Goal: Information Seeking & Learning: Check status

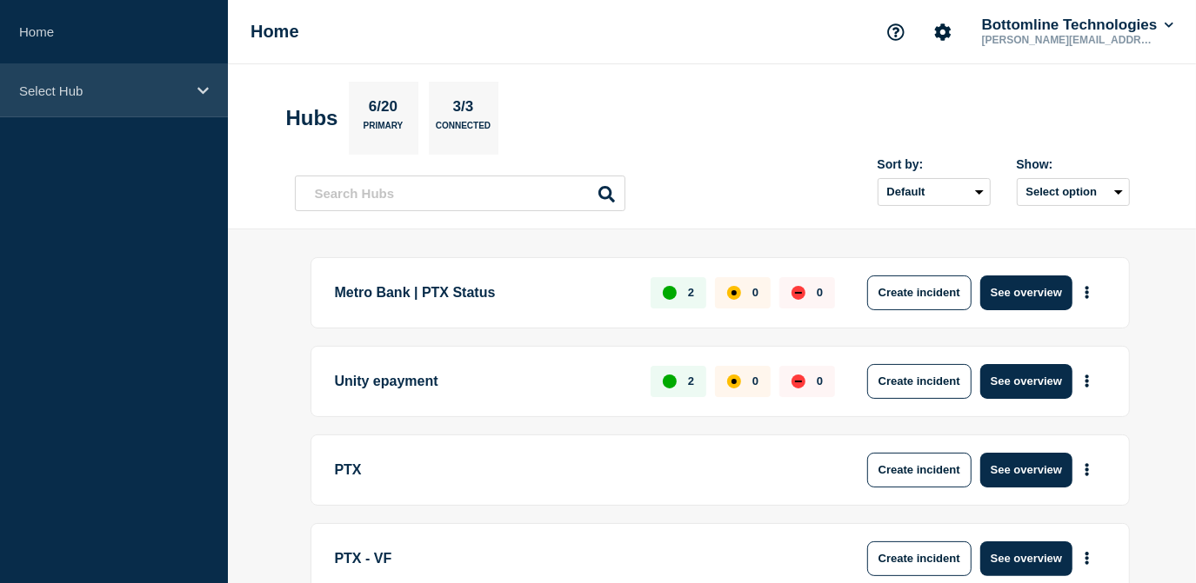
click at [163, 94] on p "Select Hub" at bounding box center [102, 90] width 167 height 15
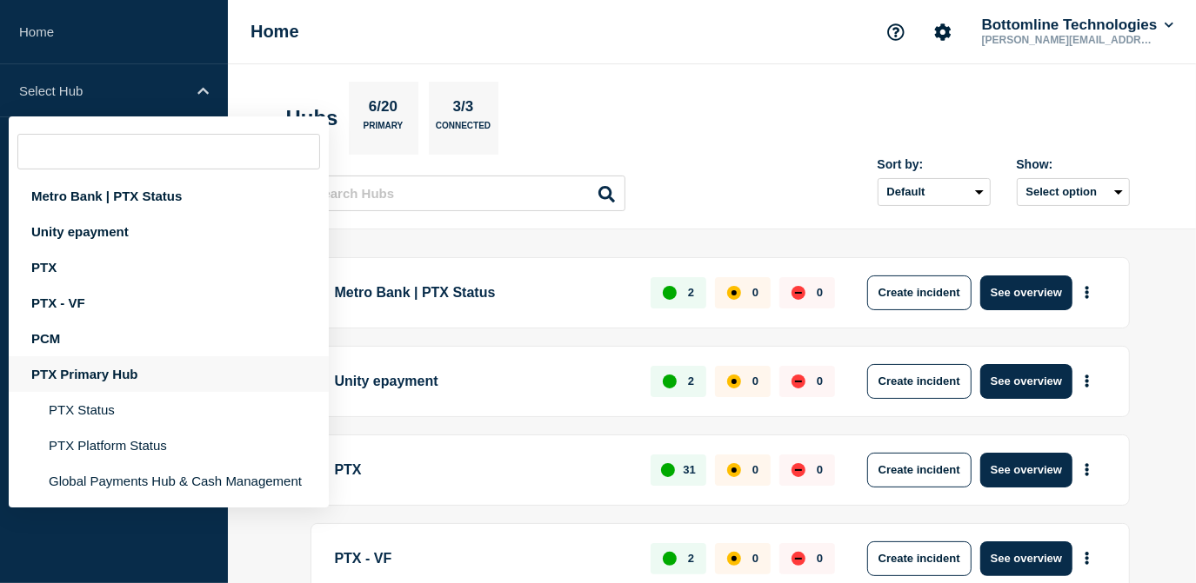
click at [119, 379] on div "PTX Primary Hub" at bounding box center [169, 375] width 320 height 36
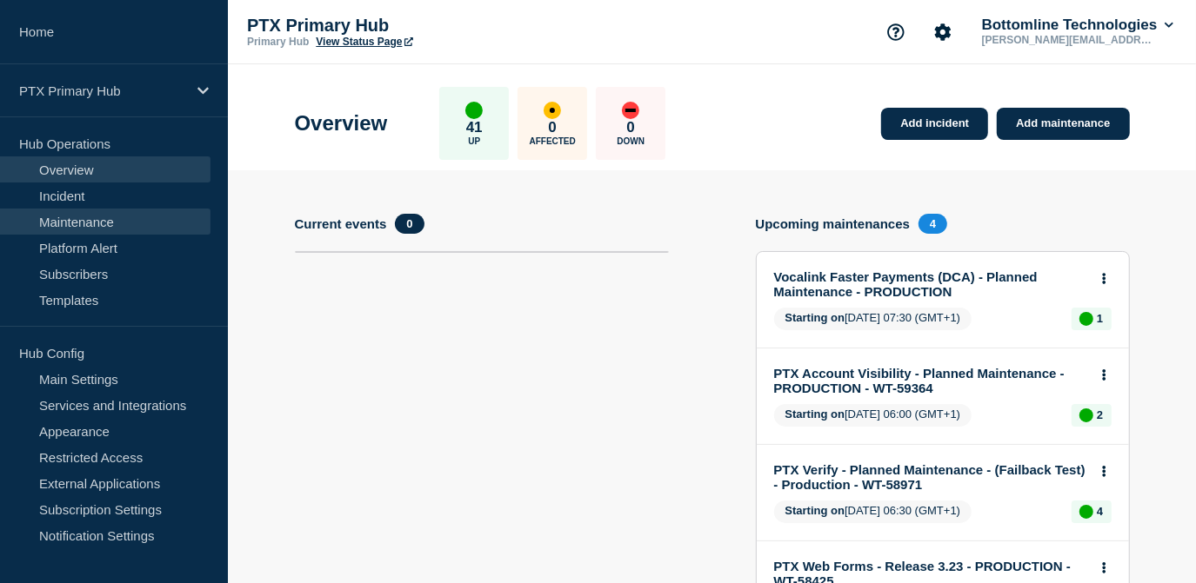
click at [81, 219] on link "Maintenance" at bounding box center [105, 222] width 210 height 26
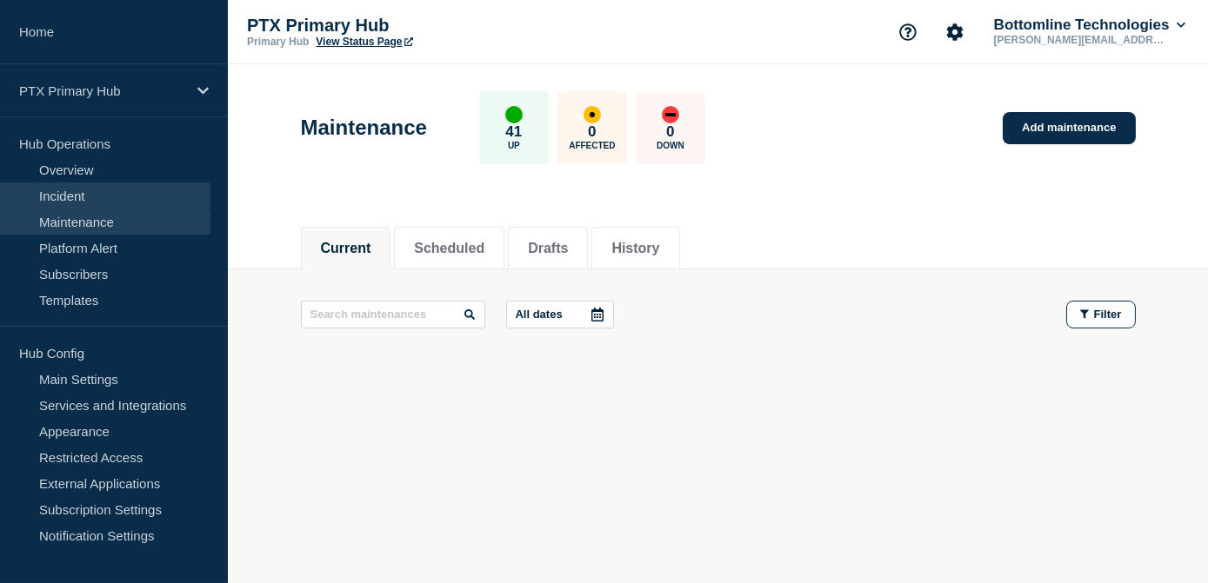
click at [81, 196] on link "Incident" at bounding box center [105, 196] width 210 height 26
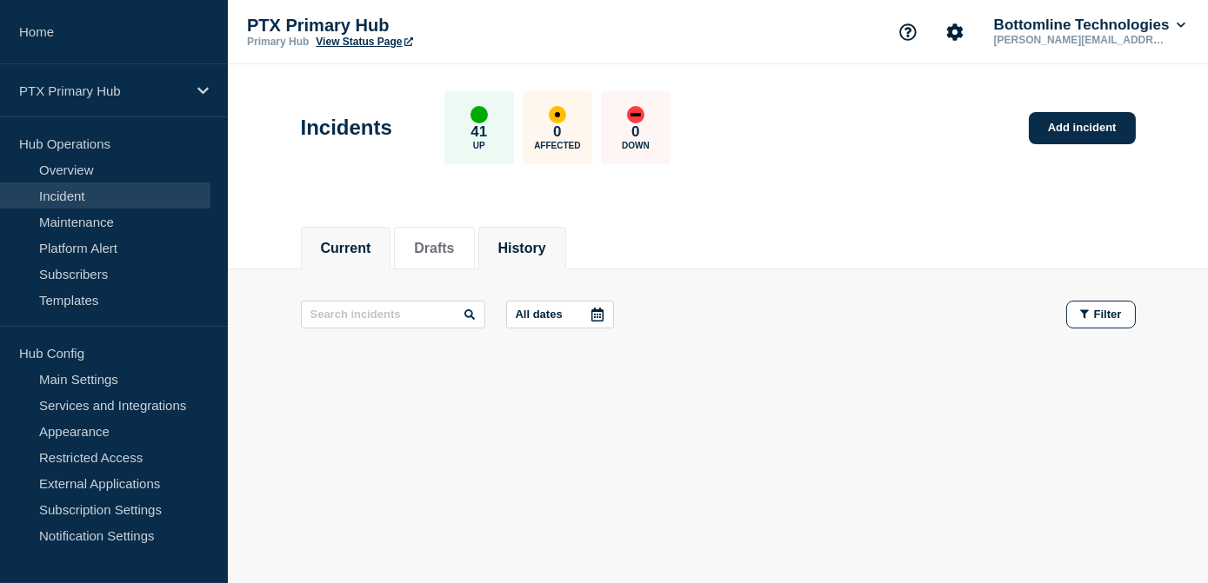
click at [546, 243] on button "History" at bounding box center [522, 249] width 48 height 16
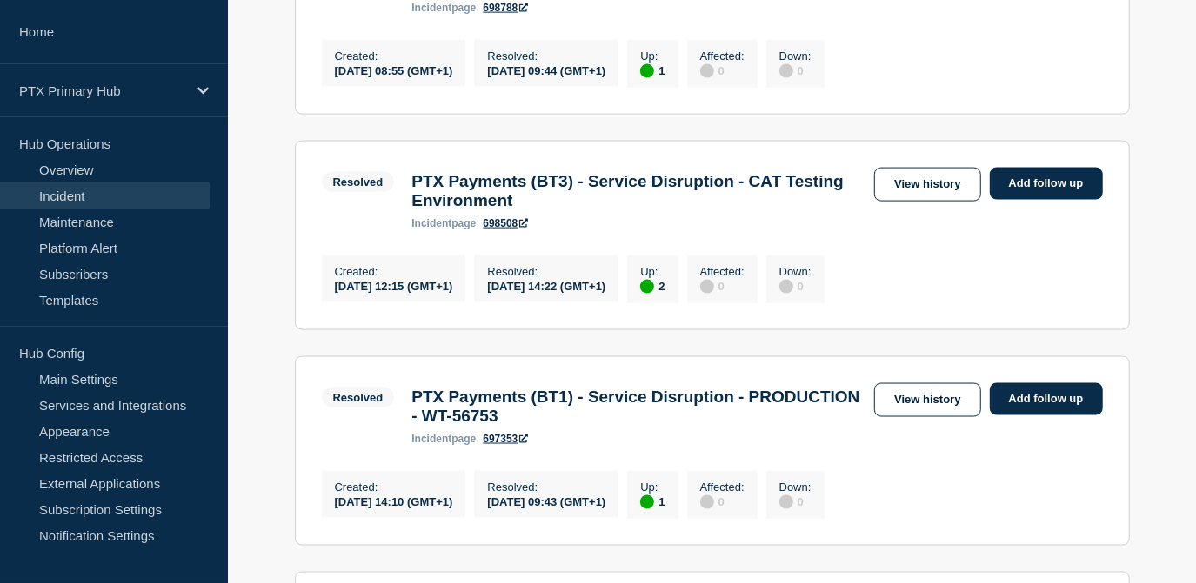
scroll to position [1657, 0]
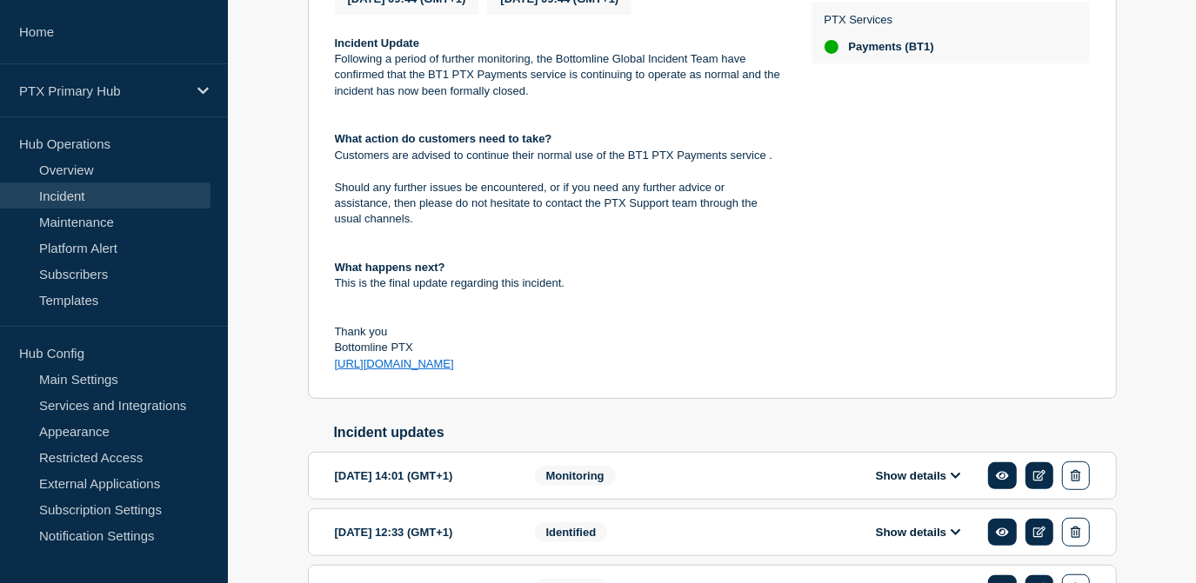
scroll to position [724, 0]
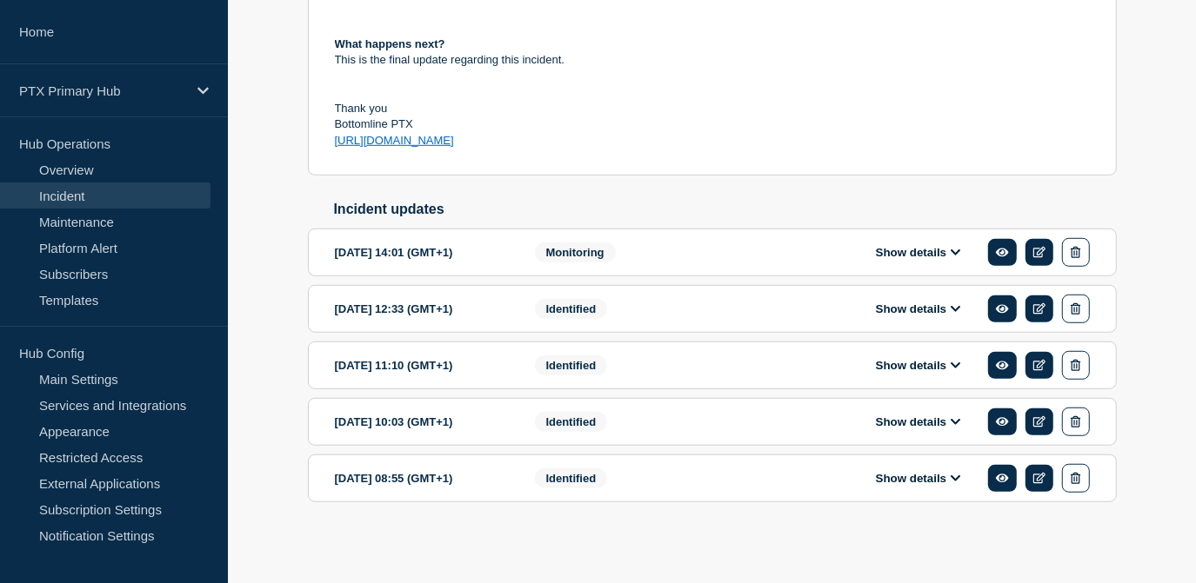
click at [917, 470] on div "Show details" at bounding box center [930, 478] width 317 height 29
click at [900, 474] on button "Show details" at bounding box center [918, 478] width 96 height 15
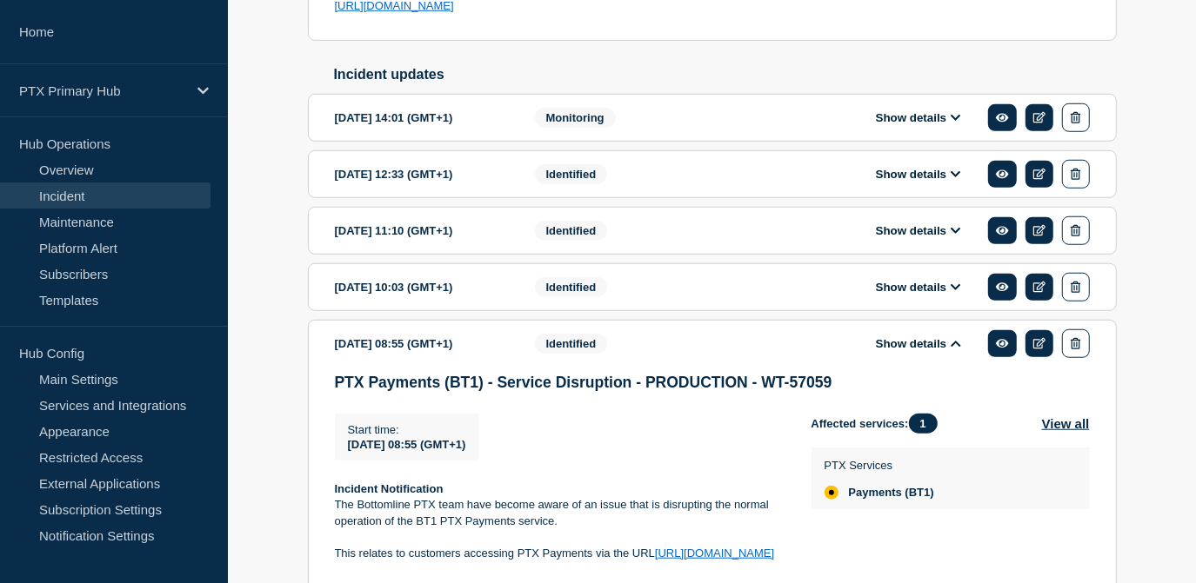
scroll to position [685, 0]
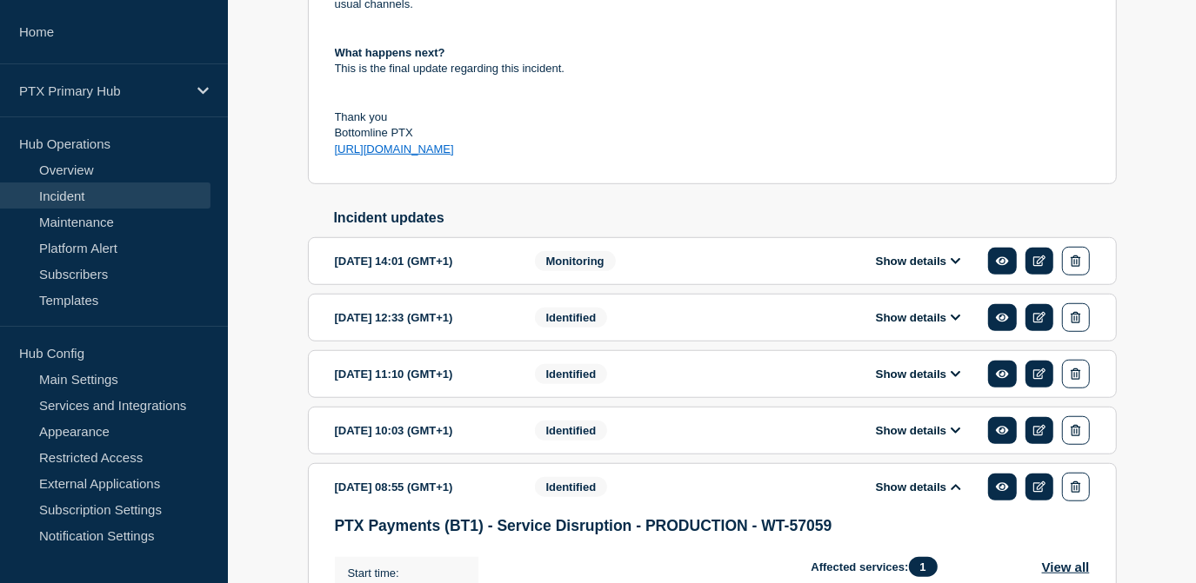
click at [913, 269] on button "Show details" at bounding box center [918, 261] width 96 height 15
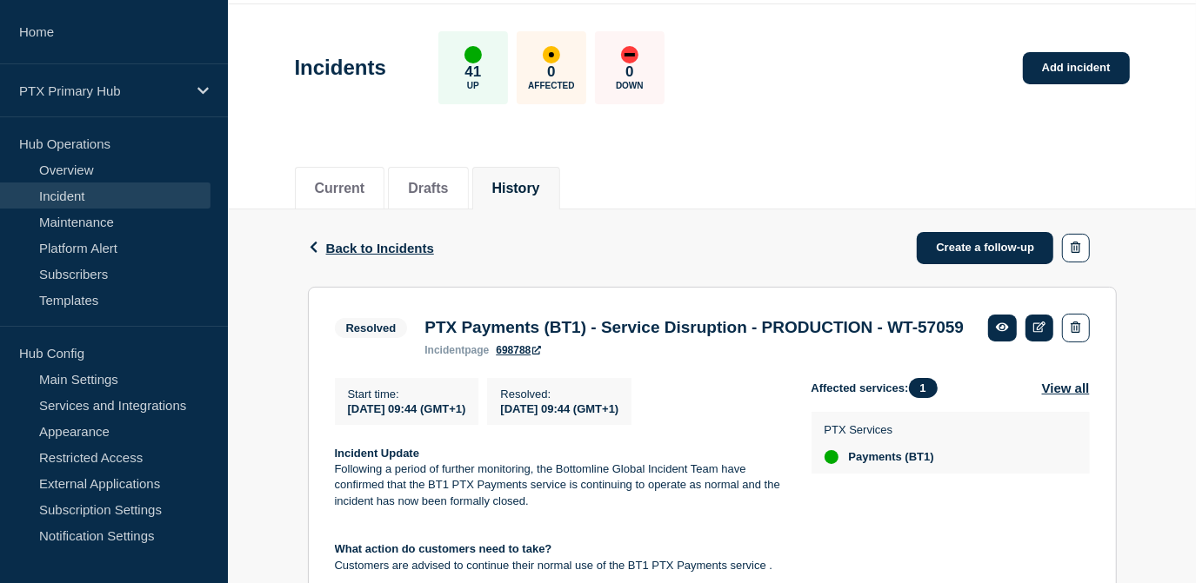
scroll to position [0, 0]
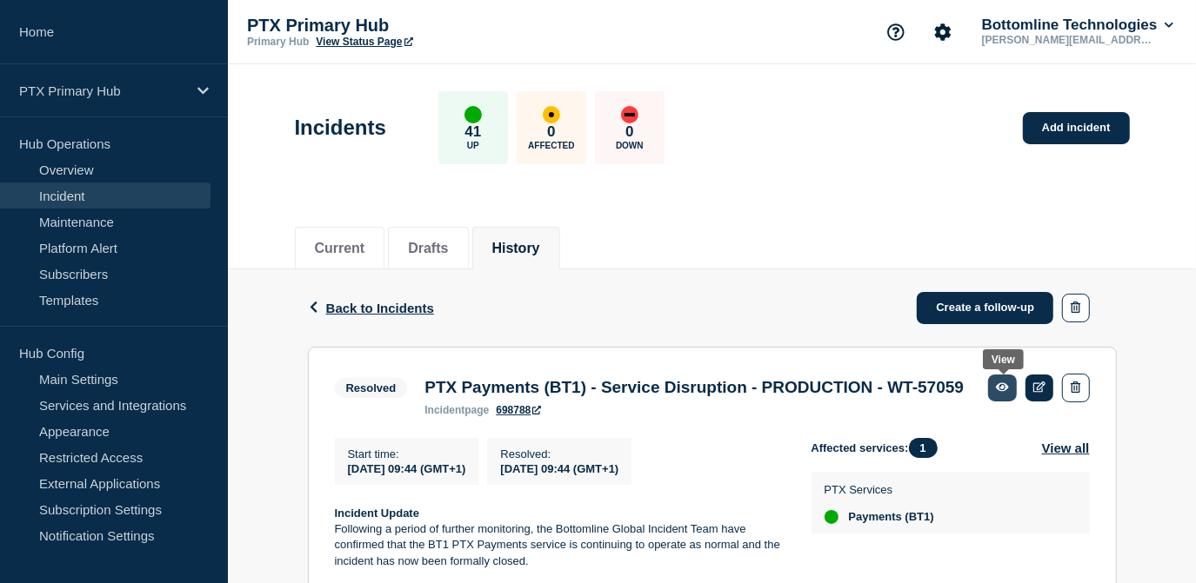
click at [1002, 388] on icon at bounding box center [1002, 387] width 13 height 11
